Goal: Transaction & Acquisition: Obtain resource

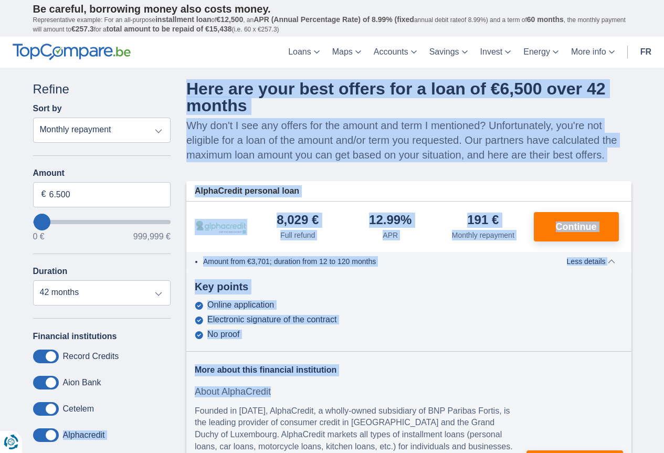
click at [399, 346] on hr at bounding box center [408, 351] width 445 height 25
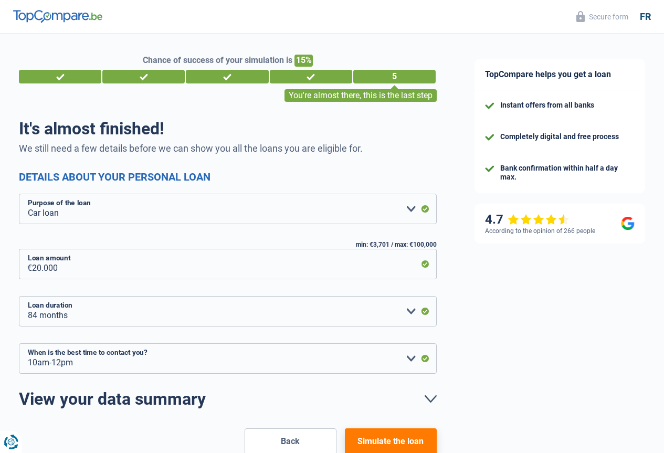
select select "car"
select select "84"
select select "10-12"
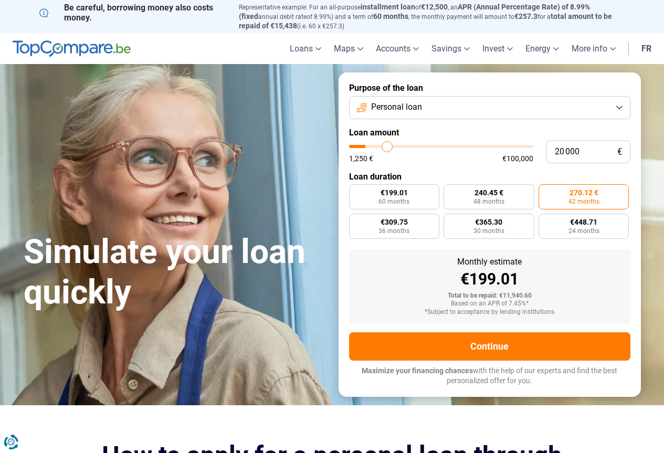
drag, startPoint x: 0, startPoint y: 0, endPoint x: 423, endPoint y: 29, distance: 424.3
click at [423, 29] on p "Representative example: For an all-purpose installment loan of €12,500 , an APR…" at bounding box center [432, 17] width 386 height 28
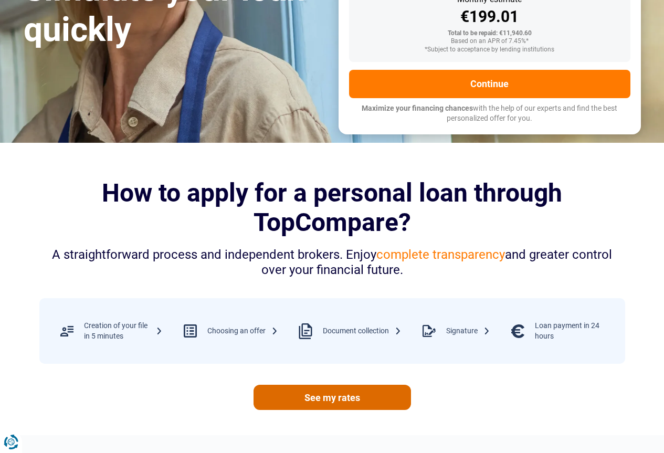
click at [349, 399] on font "See my rates" at bounding box center [332, 397] width 56 height 11
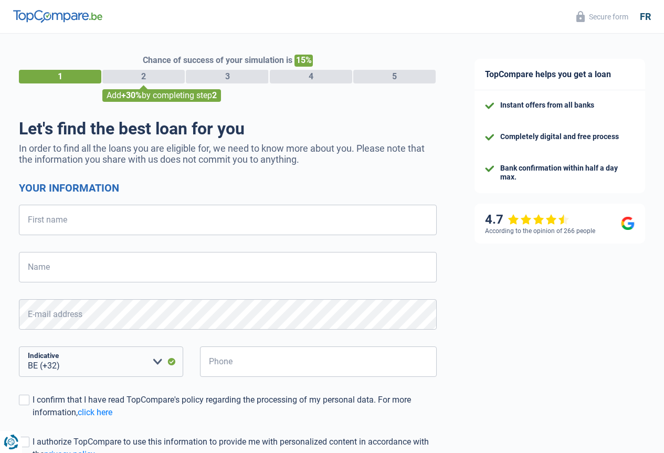
select select "32"
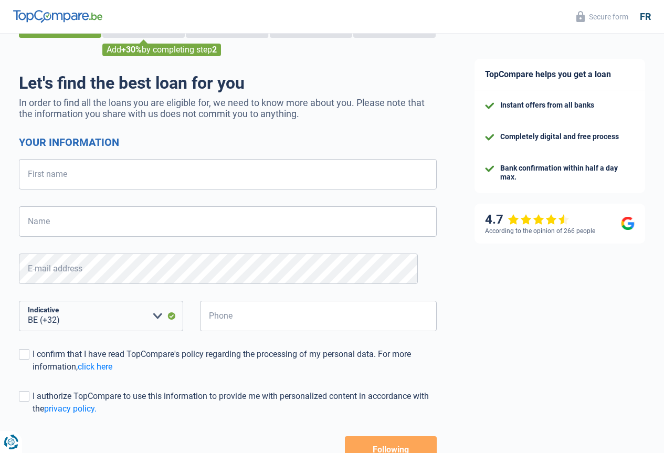
scroll to position [117, 0]
